Goal: Find specific page/section: Find specific page/section

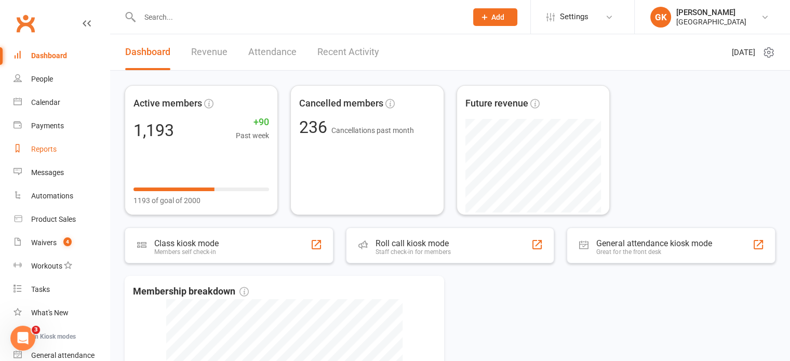
click at [35, 149] on div "Reports" at bounding box center [43, 149] width 25 height 8
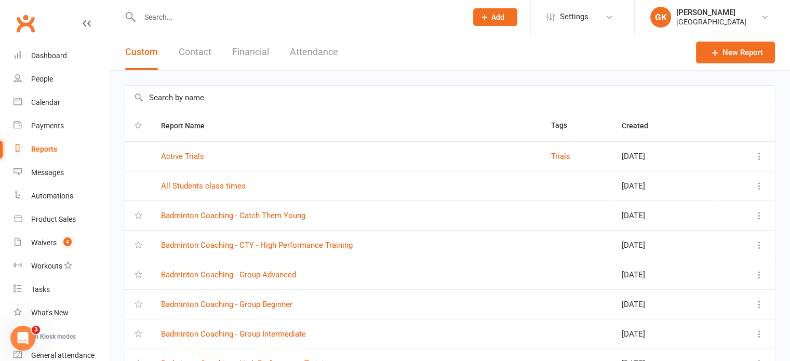
scroll to position [155, 0]
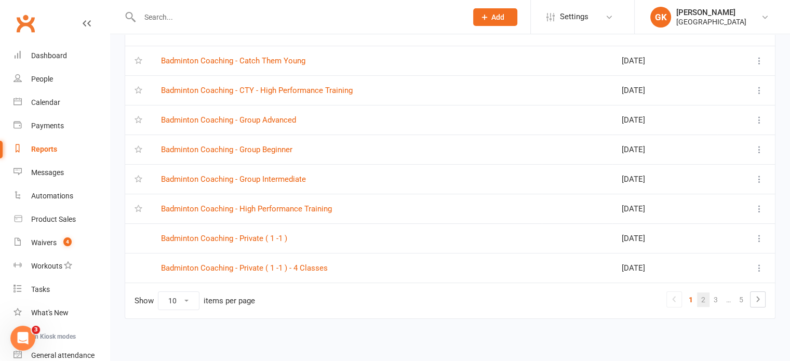
click at [704, 297] on link "2" at bounding box center [703, 300] width 12 height 15
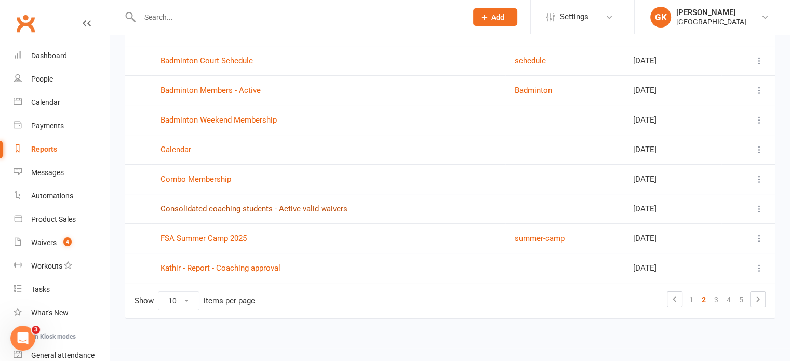
click at [229, 210] on link "Consolidated coaching students - Active valid waivers" at bounding box center [254, 208] width 187 height 9
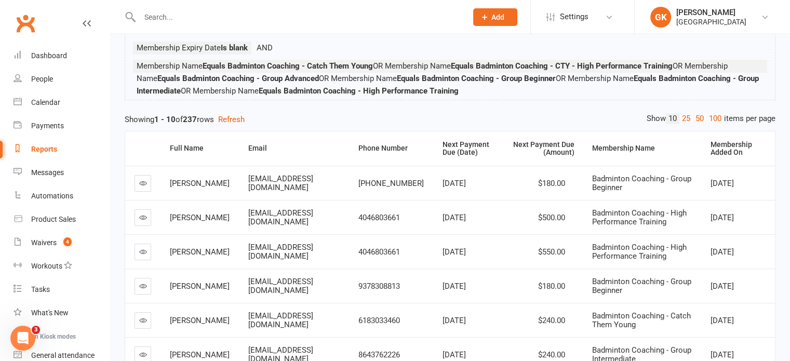
scroll to position [103, 0]
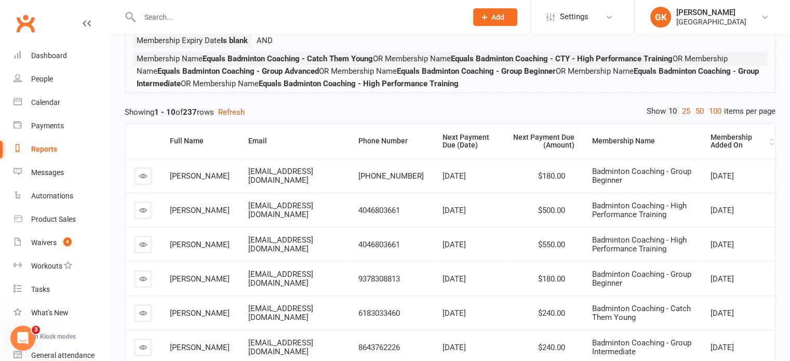
click at [721, 140] on div "Membership Added On" at bounding box center [739, 142] width 56 height 16
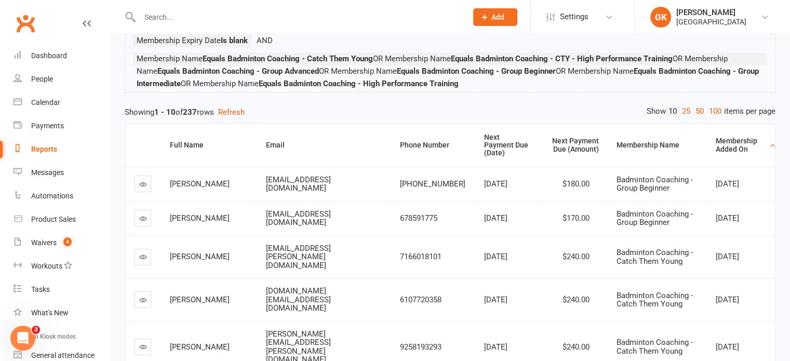
click at [721, 140] on div "Membership Added On" at bounding box center [741, 145] width 51 height 16
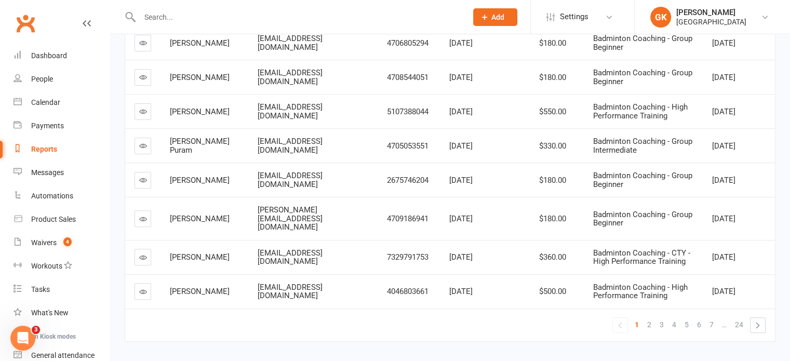
scroll to position [303, 0]
click at [759, 319] on link "»" at bounding box center [758, 326] width 15 height 15
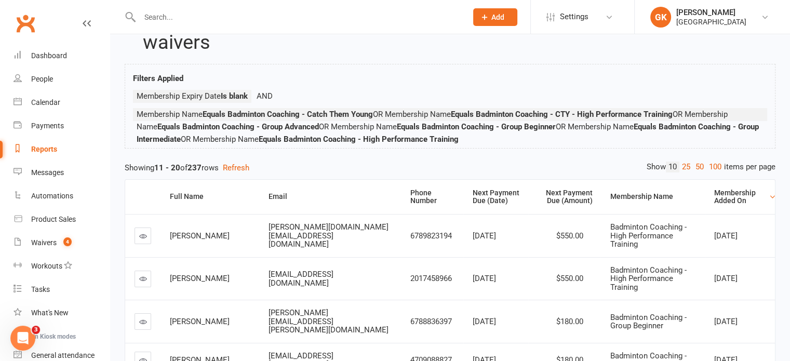
scroll to position [0, 0]
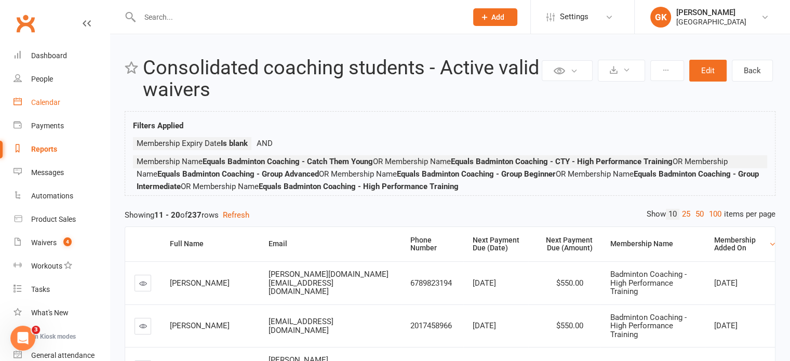
click at [62, 102] on link "Calendar" at bounding box center [62, 102] width 96 height 23
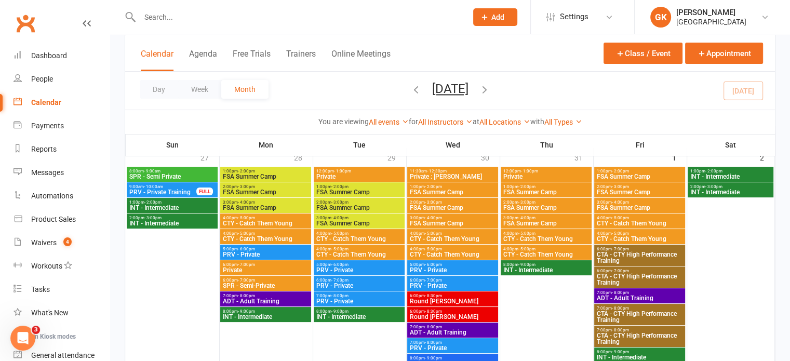
scroll to position [52, 0]
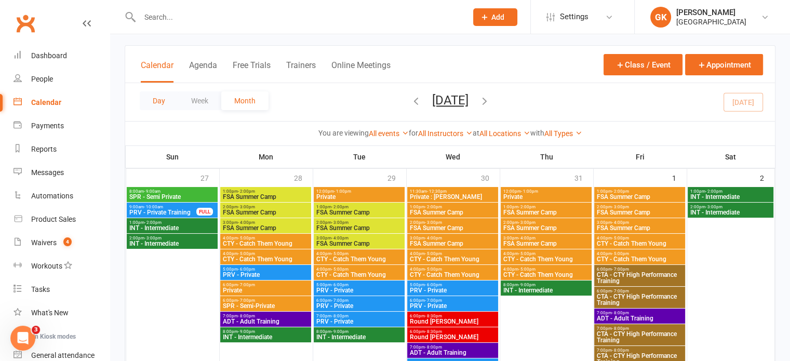
click at [158, 103] on button "Day" at bounding box center [159, 100] width 38 height 19
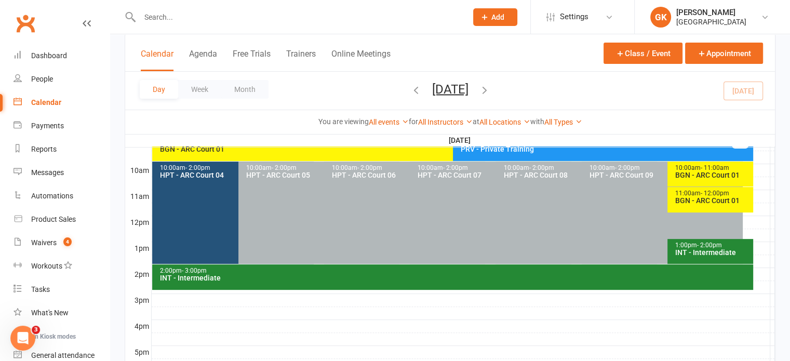
scroll to position [306, 0]
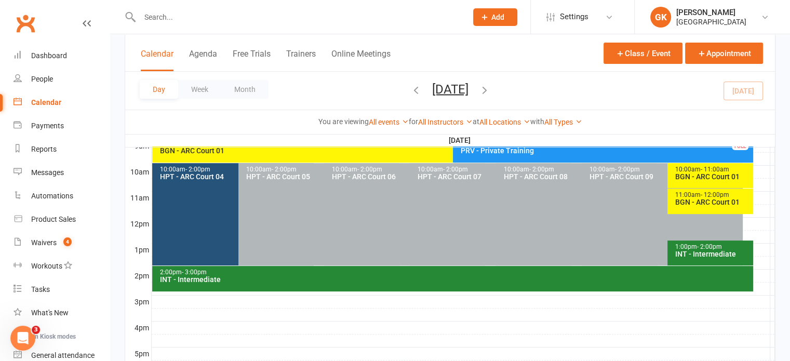
drag, startPoint x: 613, startPoint y: 239, endPoint x: 717, endPoint y: 243, distance: 104.5
click at [717, 243] on span "- 2:00pm" at bounding box center [709, 246] width 25 height 7
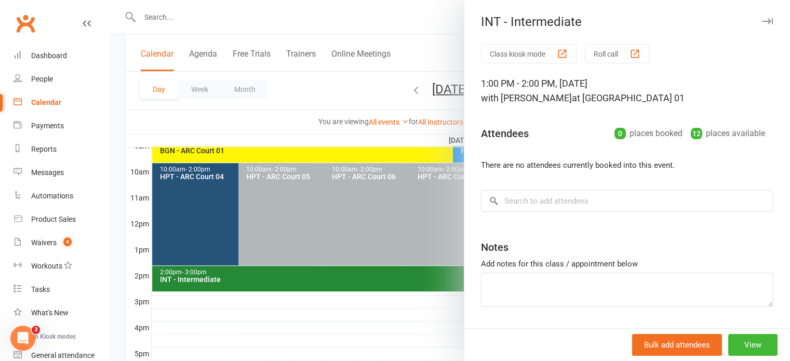
click at [436, 228] on div at bounding box center [450, 180] width 680 height 361
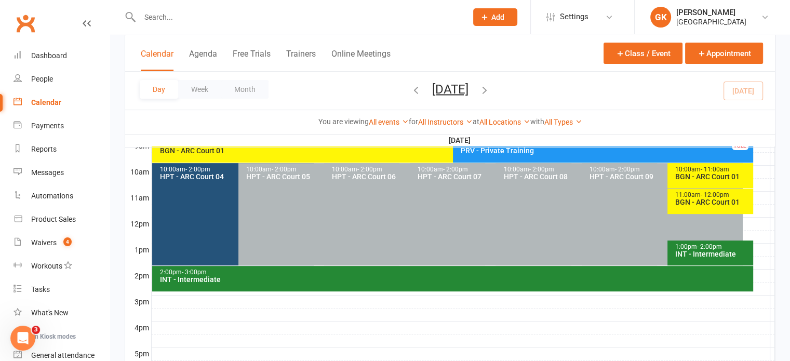
click at [491, 87] on icon "button" at bounding box center [484, 89] width 11 height 11
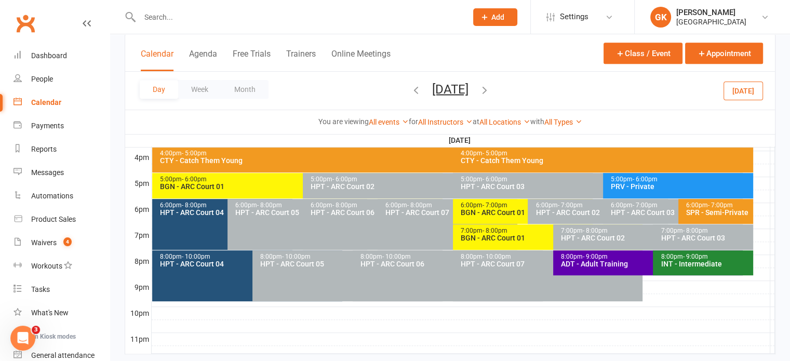
scroll to position [498, 0]
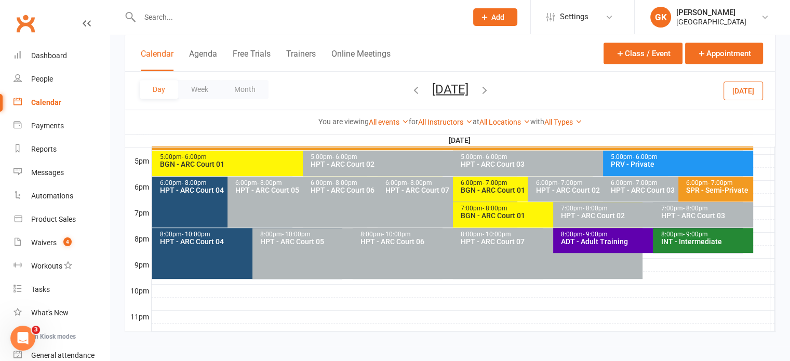
click at [491, 92] on icon "button" at bounding box center [484, 89] width 11 height 11
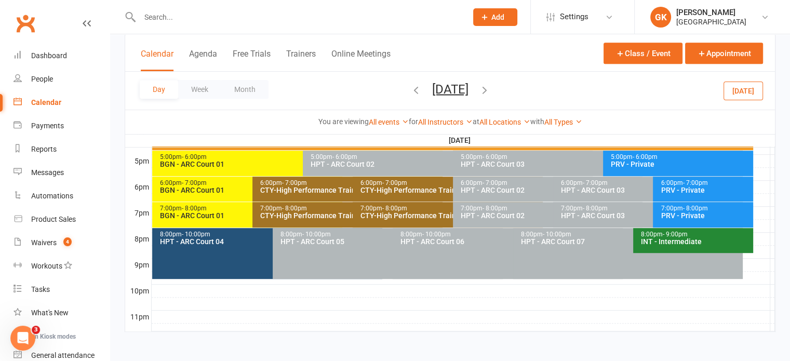
click at [491, 92] on icon "button" at bounding box center [484, 89] width 11 height 11
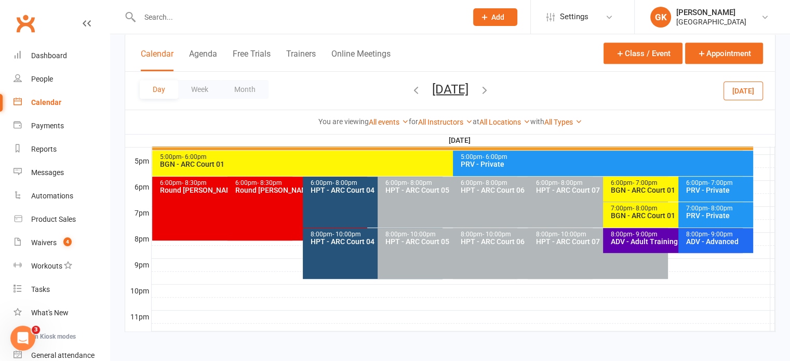
click at [411, 87] on icon "button" at bounding box center [416, 89] width 11 height 11
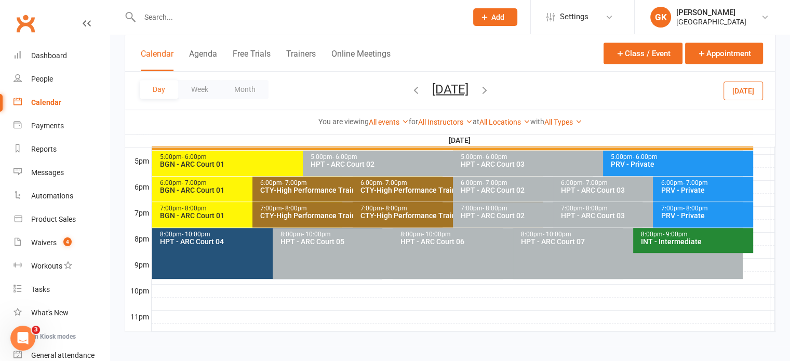
click at [359, 87] on div "Day Week Month [DATE] [DATE] Sun Mon Tue Wed Thu Fri Sat 27 28 29 30 31 01 02 0…" at bounding box center [450, 91] width 650 height 38
click at [411, 88] on icon "button" at bounding box center [416, 89] width 11 height 11
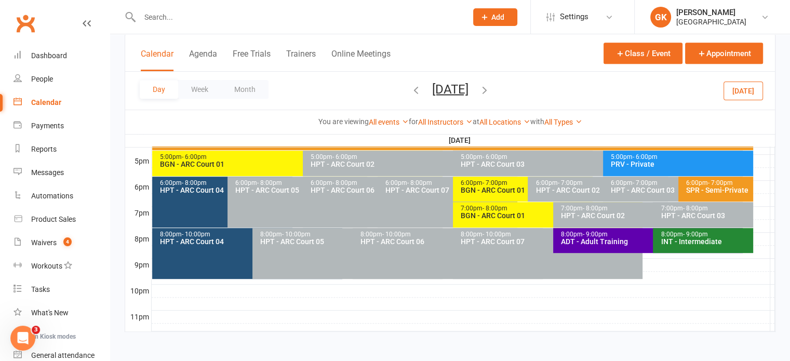
click at [411, 91] on icon "button" at bounding box center [416, 89] width 11 height 11
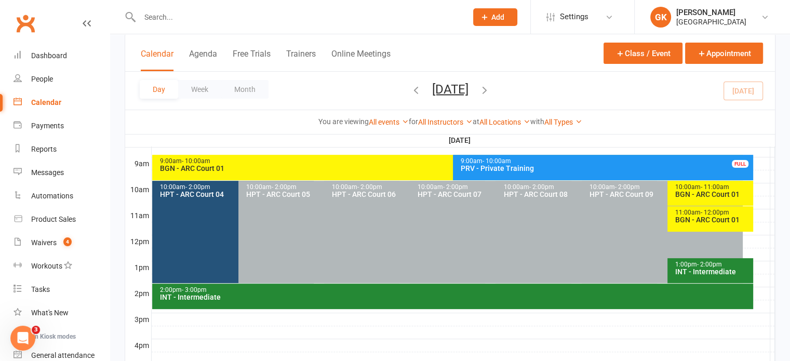
scroll to position [288, 0]
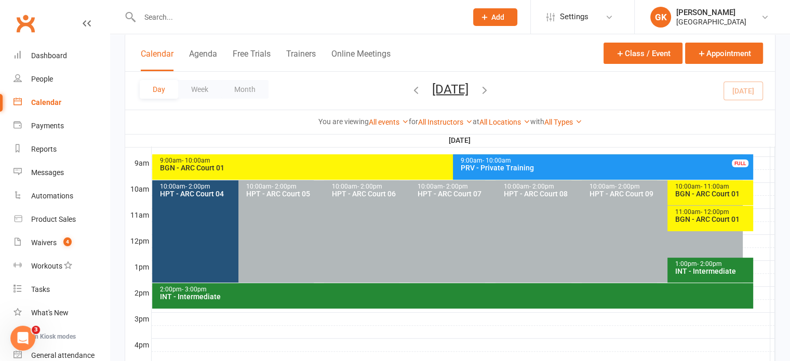
click at [373, 163] on div "9:00am - 10:00am" at bounding box center [450, 160] width 581 height 7
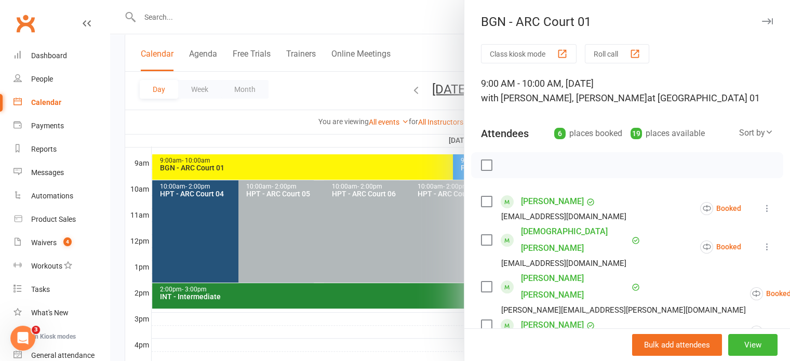
click at [409, 226] on div at bounding box center [450, 180] width 680 height 361
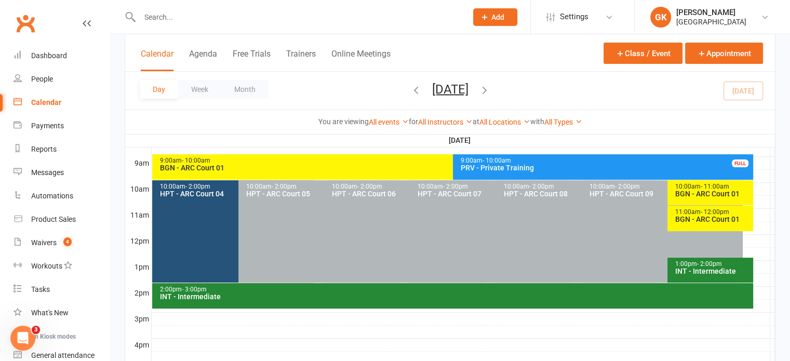
click at [690, 194] on div "BGN - ARC Court 01" at bounding box center [713, 193] width 76 height 7
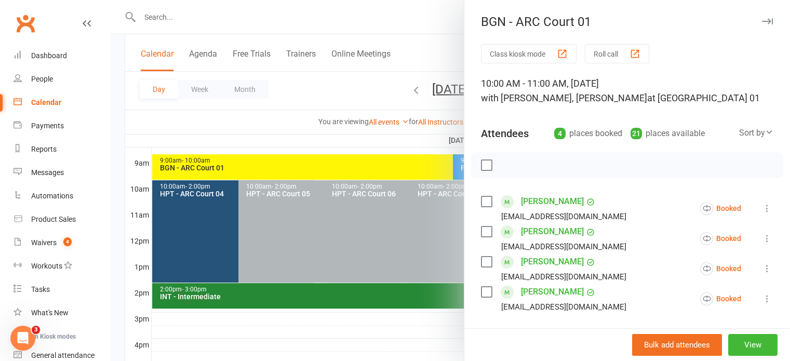
click at [355, 274] on div at bounding box center [450, 180] width 680 height 361
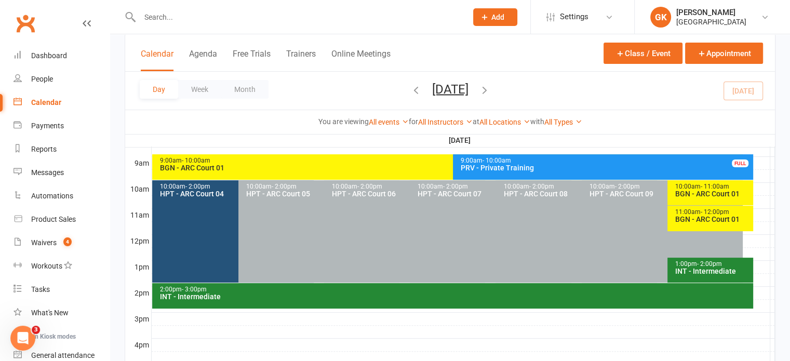
click at [695, 216] on div "BGN - ARC Court 01" at bounding box center [713, 219] width 76 height 7
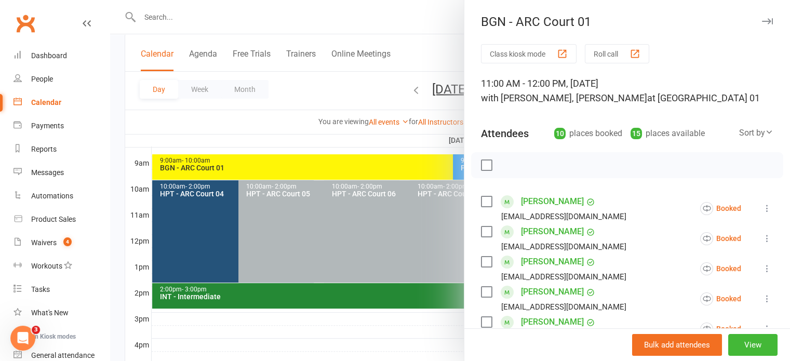
click at [352, 230] on div at bounding box center [450, 180] width 680 height 361
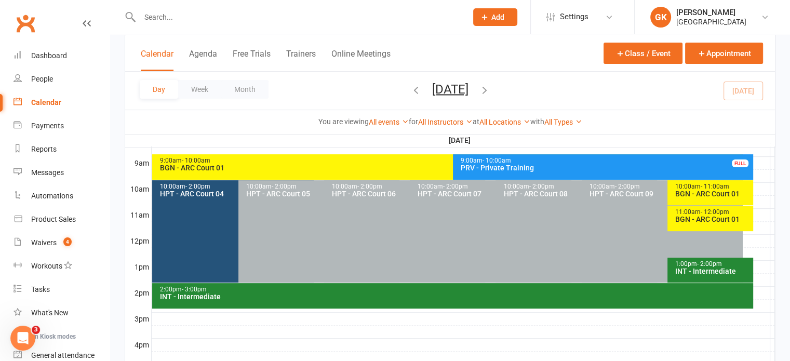
click at [713, 268] on div "INT - Intermediate" at bounding box center [713, 271] width 76 height 7
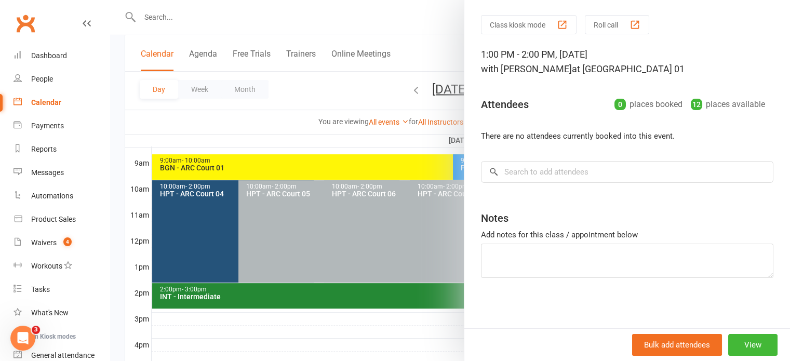
scroll to position [0, 0]
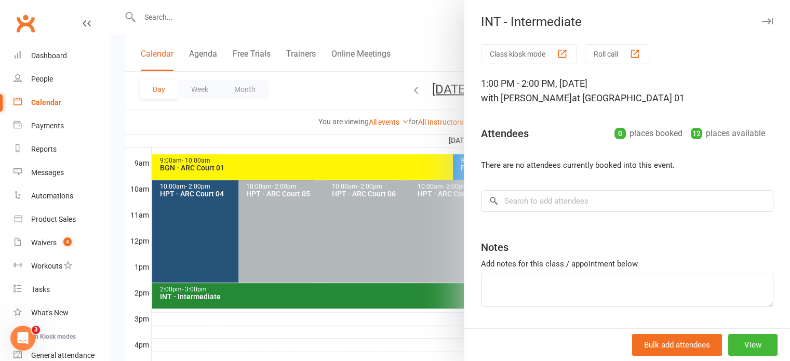
click at [286, 251] on div at bounding box center [450, 180] width 680 height 361
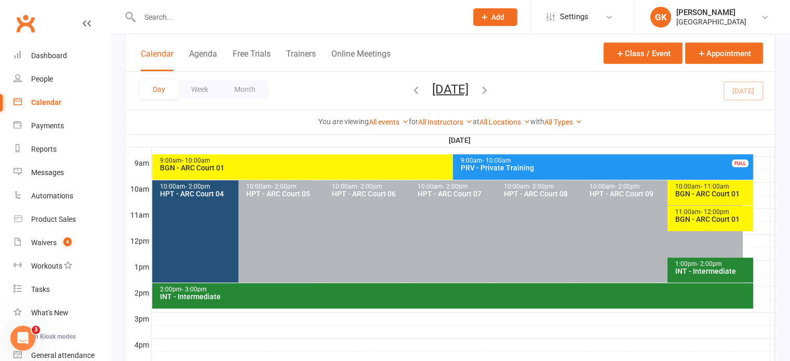
click at [209, 293] on div "INT - Intermediate" at bounding box center [456, 296] width 592 height 7
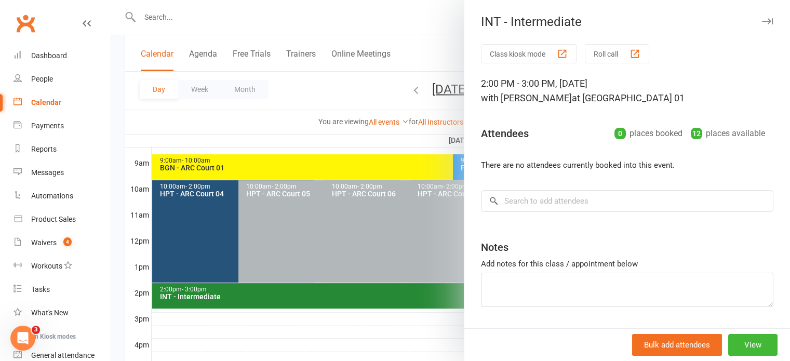
click at [398, 339] on div at bounding box center [450, 180] width 680 height 361
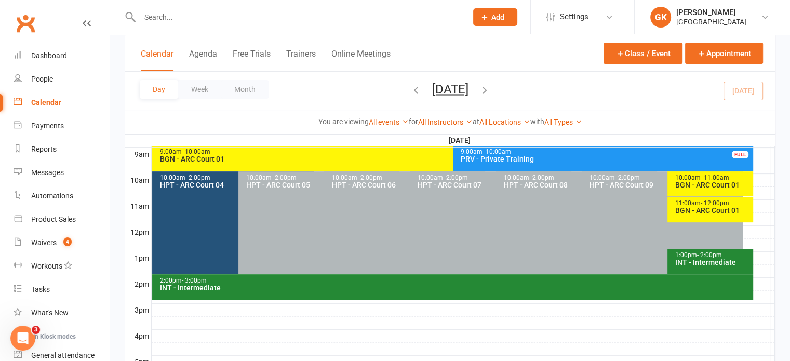
scroll to position [303, 0]
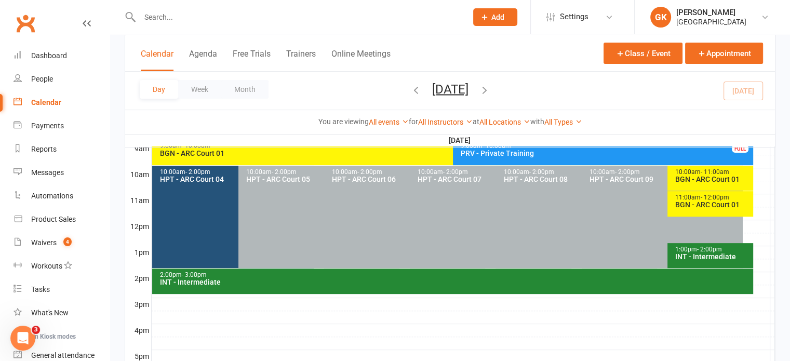
click at [150, 24] on input "text" at bounding box center [298, 17] width 323 height 15
paste input "[PERSON_NAME]"
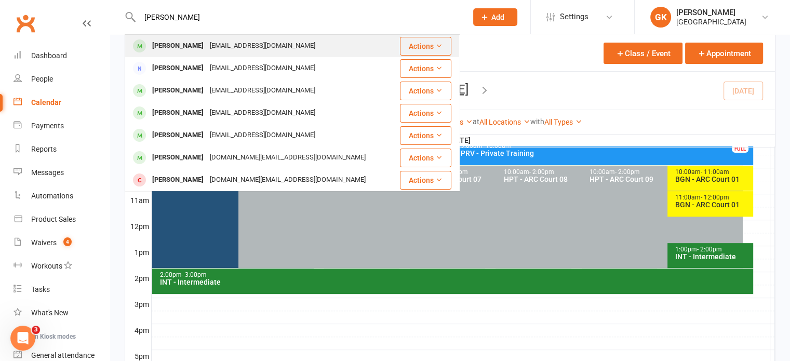
type input "[PERSON_NAME]"
click at [165, 51] on div "[PERSON_NAME]" at bounding box center [178, 45] width 58 height 15
